Goal: Task Accomplishment & Management: Use online tool/utility

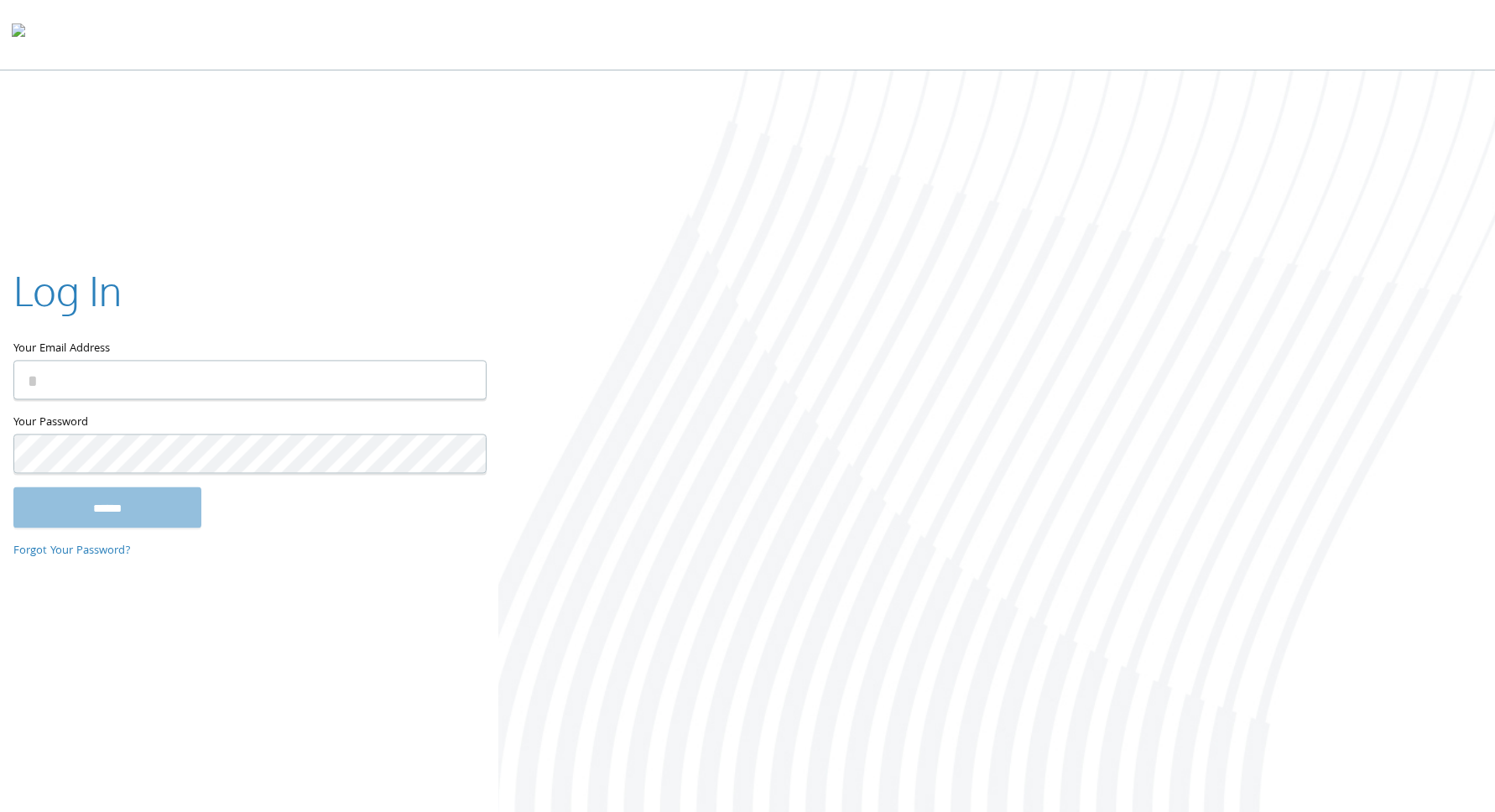
click at [92, 381] on input "Your Email Address" at bounding box center [250, 379] width 473 height 39
click at [462, 381] on img at bounding box center [459, 379] width 24 height 39
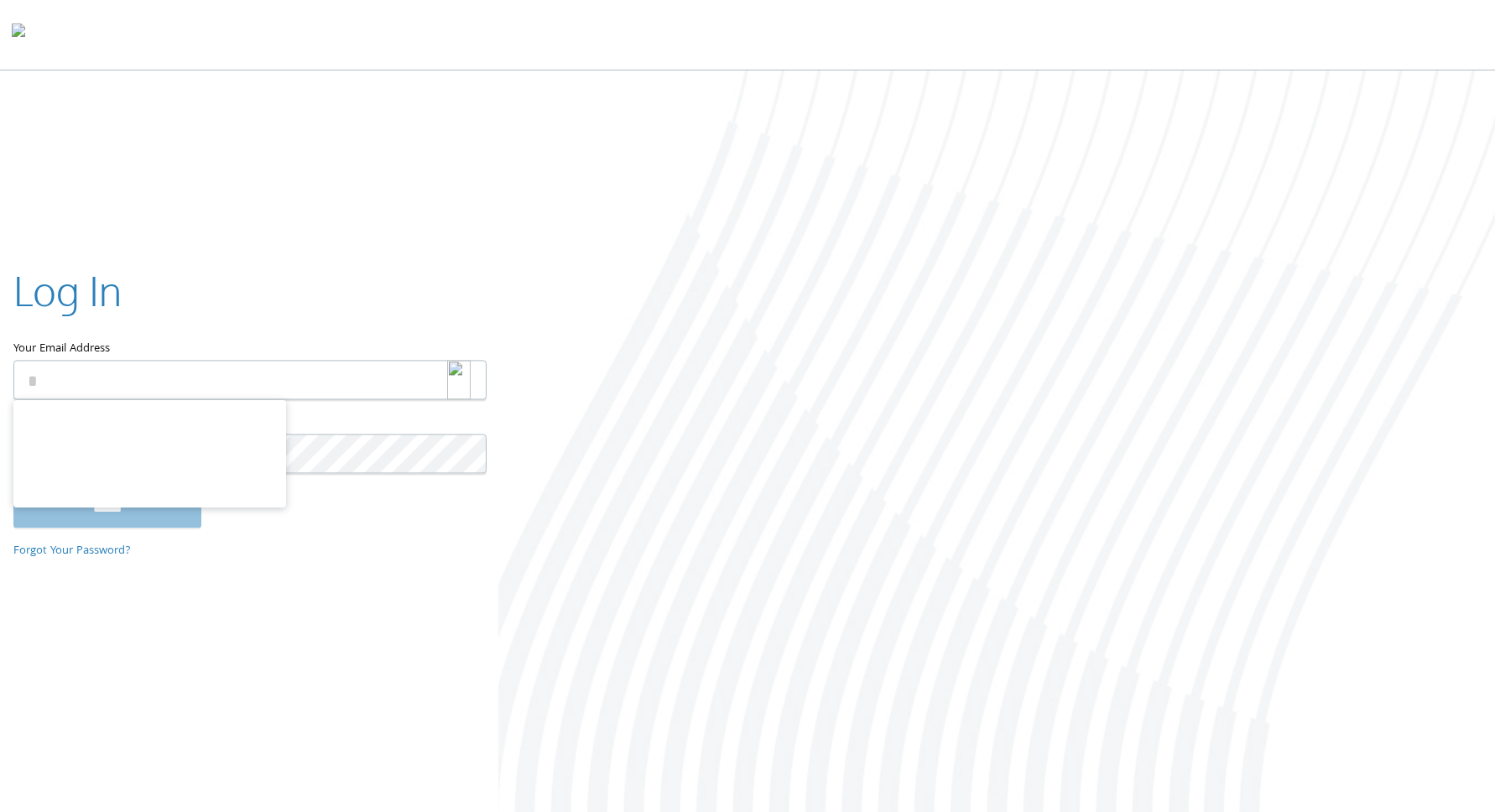
type input "**********"
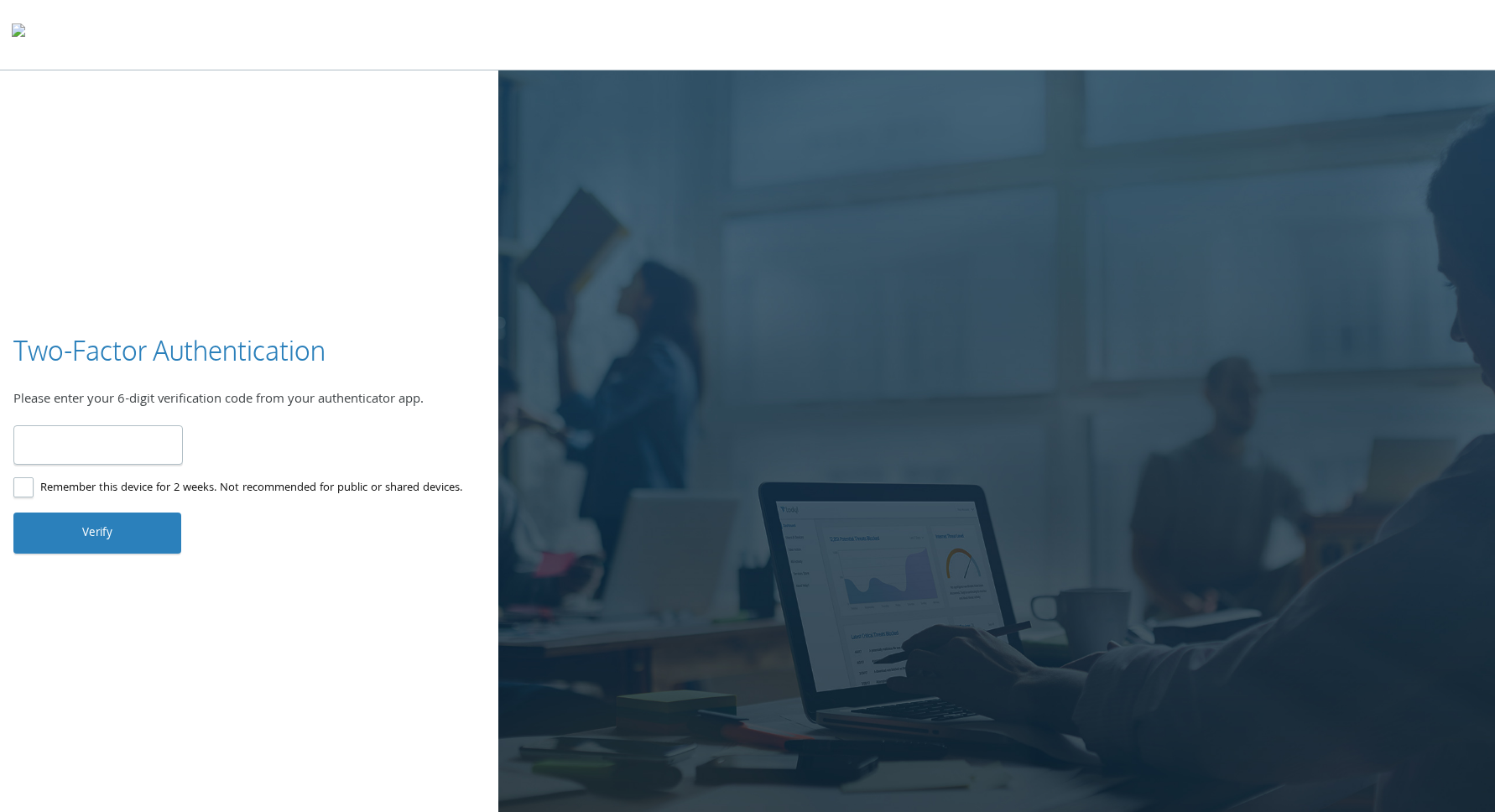
type input "******"
